Goal: Information Seeking & Learning: Learn about a topic

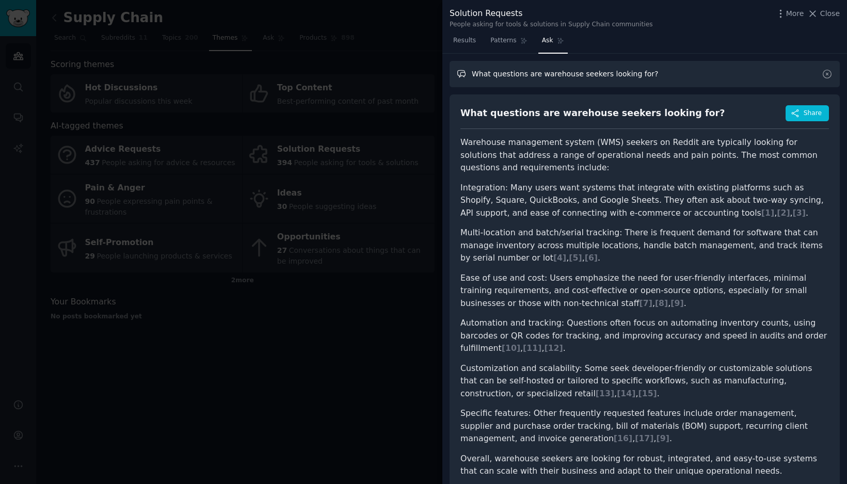
scroll to position [1652, 0]
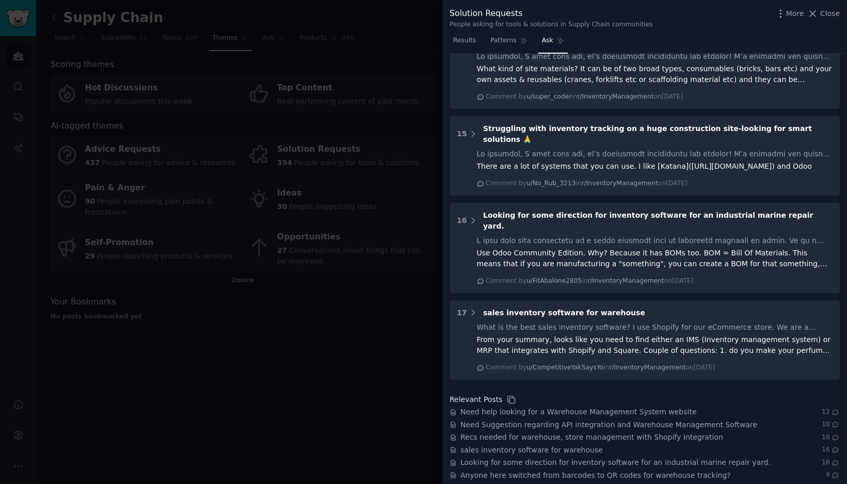
click at [380, 99] on div at bounding box center [423, 242] width 847 height 484
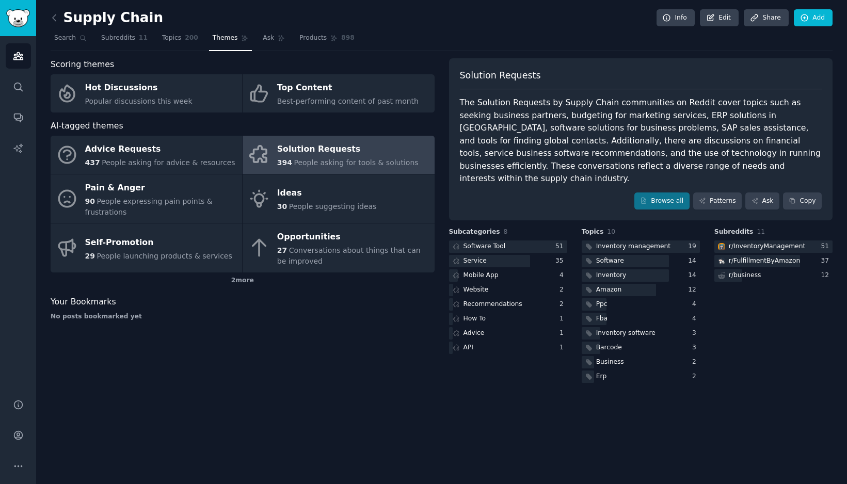
click at [62, 14] on link at bounding box center [57, 18] width 13 height 17
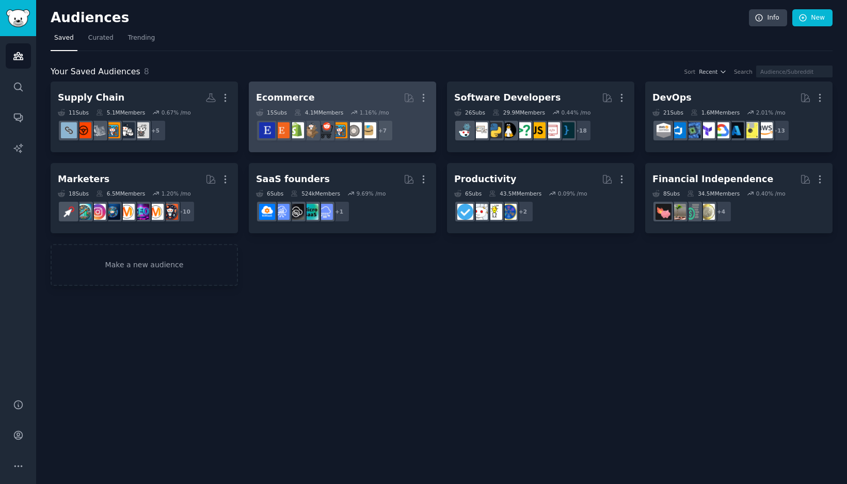
click at [314, 97] on h2 "Ecommerce More" at bounding box center [342, 98] width 173 height 18
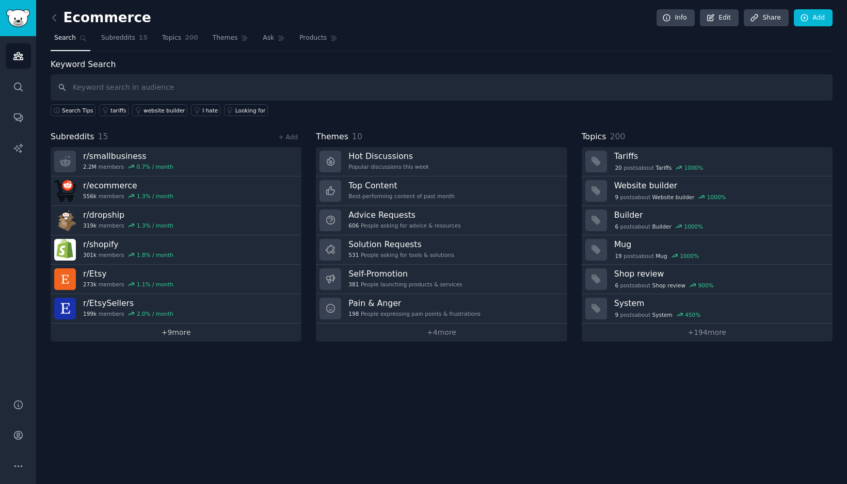
click at [182, 335] on link "+ 9 more" at bounding box center [176, 333] width 251 height 18
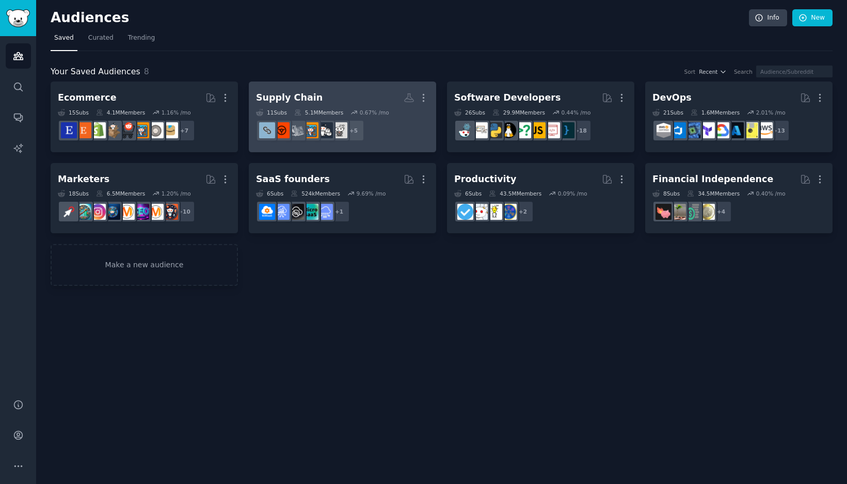
click at [331, 98] on h2 "Supply Chain More" at bounding box center [342, 98] width 173 height 18
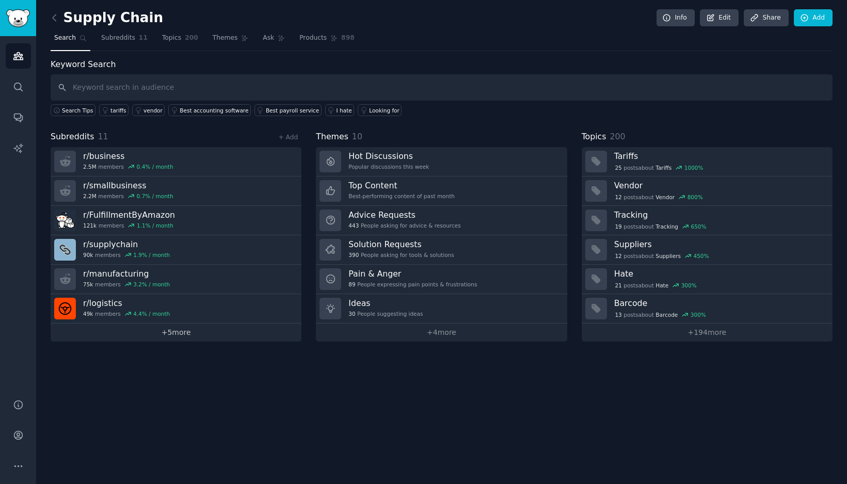
click at [158, 330] on link "+ 5 more" at bounding box center [176, 333] width 251 height 18
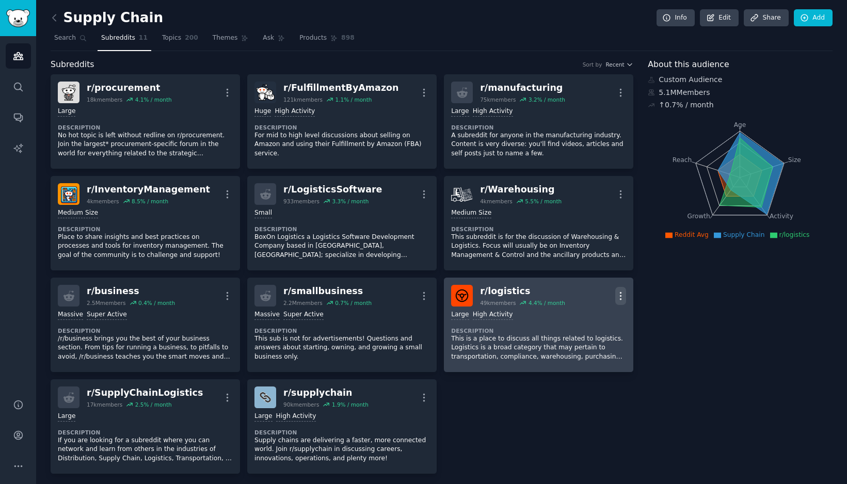
click at [623, 299] on icon "button" at bounding box center [620, 296] width 11 height 11
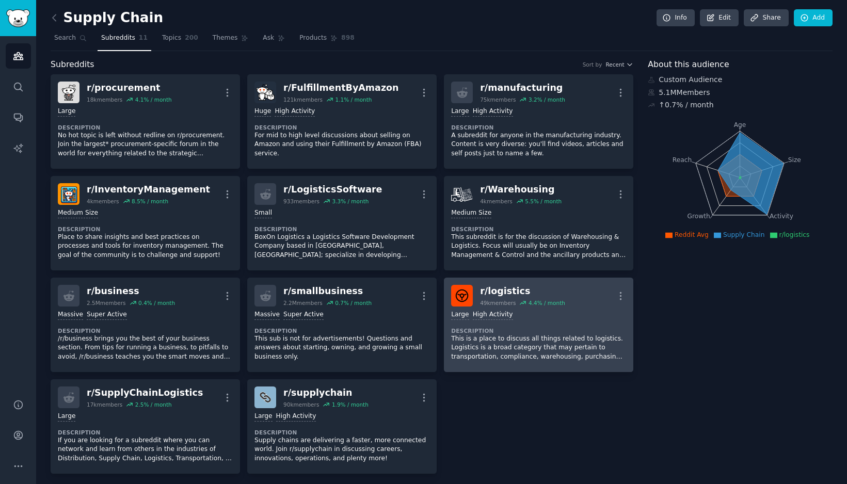
click at [521, 333] on dt "Description" at bounding box center [538, 330] width 175 height 7
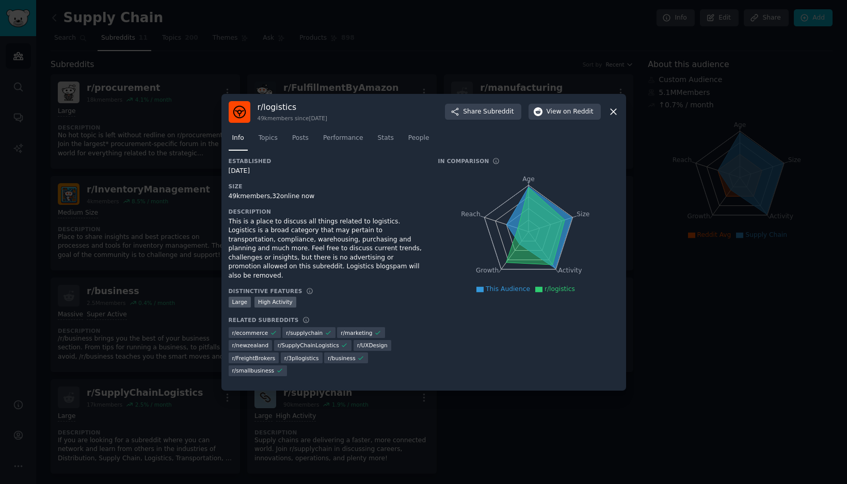
click at [616, 117] on icon at bounding box center [613, 111] width 11 height 11
